Goal: Information Seeking & Learning: Learn about a topic

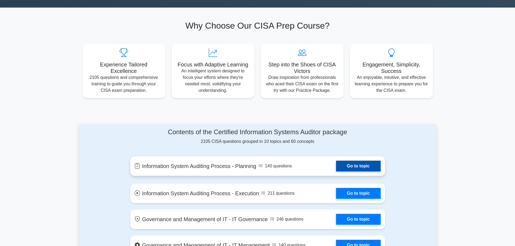
scroll to position [162, 0]
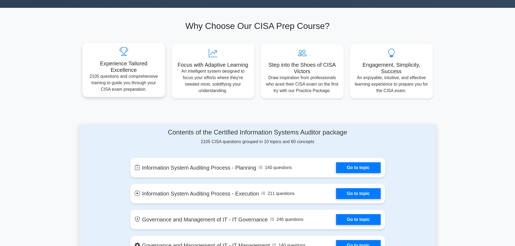
click at [130, 89] on p "2105 questions and comprehensive training to guide you through your CISA exam p…" at bounding box center [124, 82] width 74 height 19
click at [137, 69] on h5 "Experience Tailored Excellence" at bounding box center [124, 66] width 74 height 13
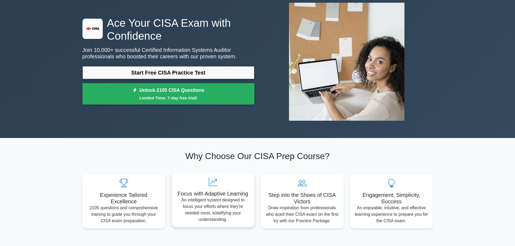
scroll to position [27, 0]
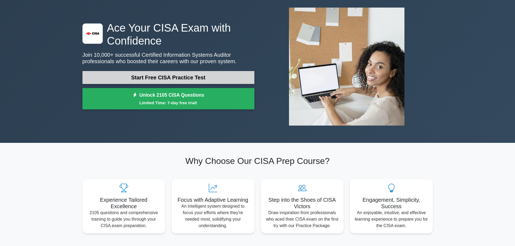
click at [178, 77] on link "Start Free CISA Practice Test" at bounding box center [168, 77] width 172 height 13
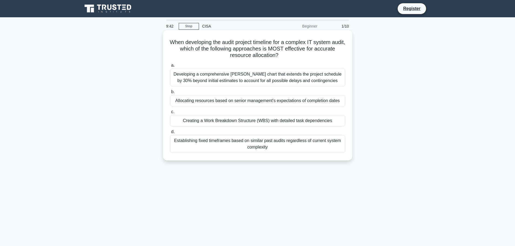
click at [242, 77] on div "Developing a comprehensive Gantt chart that extends the project schedule by 30%…" at bounding box center [257, 78] width 175 height 18
click at [170, 67] on input "a. Developing a comprehensive Gantt chart that extends the project schedule by …" at bounding box center [170, 66] width 0 height 4
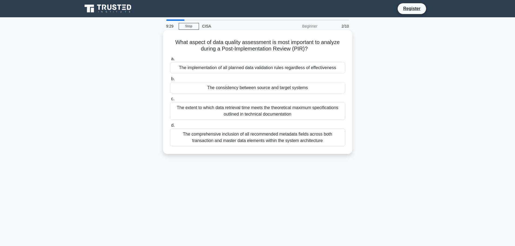
click at [242, 86] on div "The consistency between source and target systems" at bounding box center [257, 87] width 175 height 11
click at [170, 81] on input "b. The consistency between source and target systems" at bounding box center [170, 79] width 0 height 4
